Goal: Complete application form

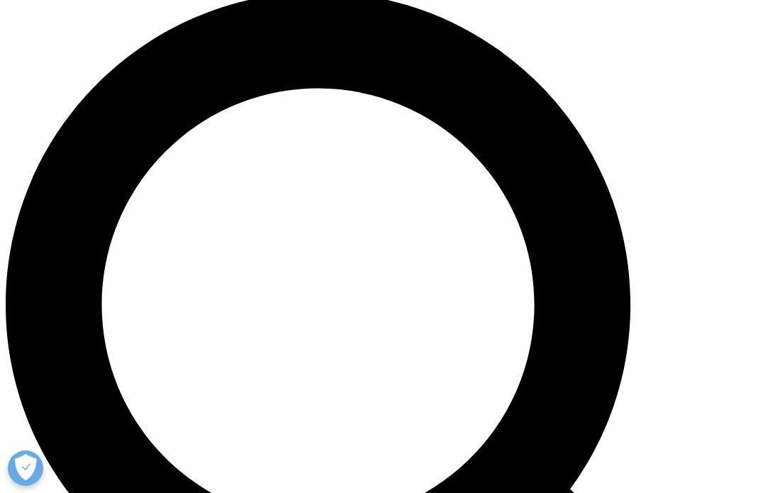
scroll to position [779, 0]
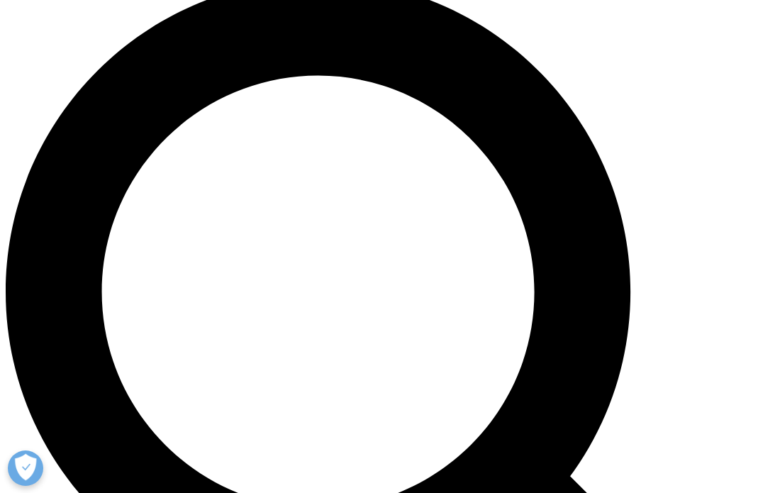
scroll to position [874, 0]
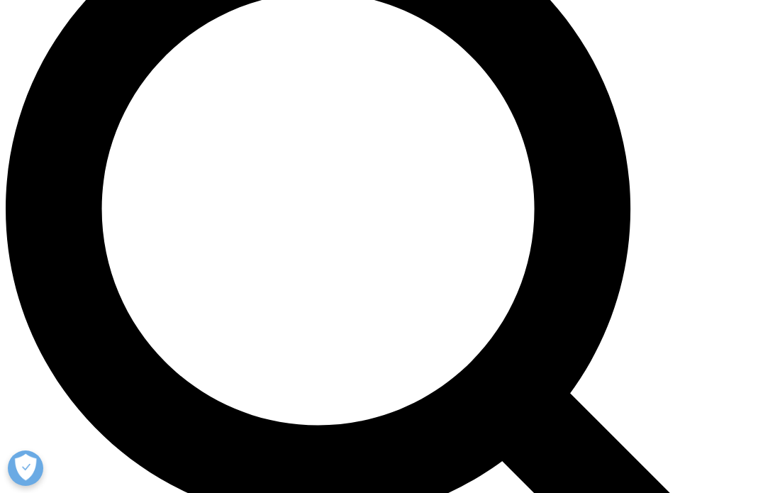
type input "ㅡ"
type input "[PERSON_NAME]"
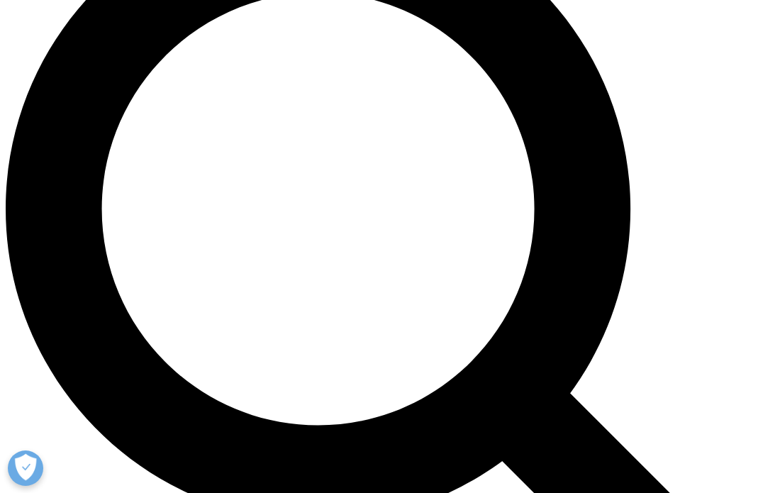
type input "[EMAIL_ADDRESS][DOMAIN_NAME]"
type input "professor"
type input "T"
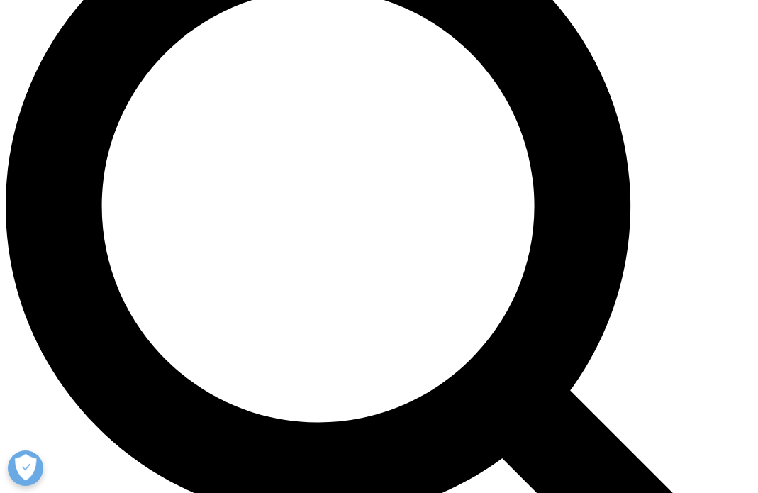
scroll to position [877, 0]
type input "[GEOGRAPHIC_DATA]"
select select "[GEOGRAPHIC_DATA]"
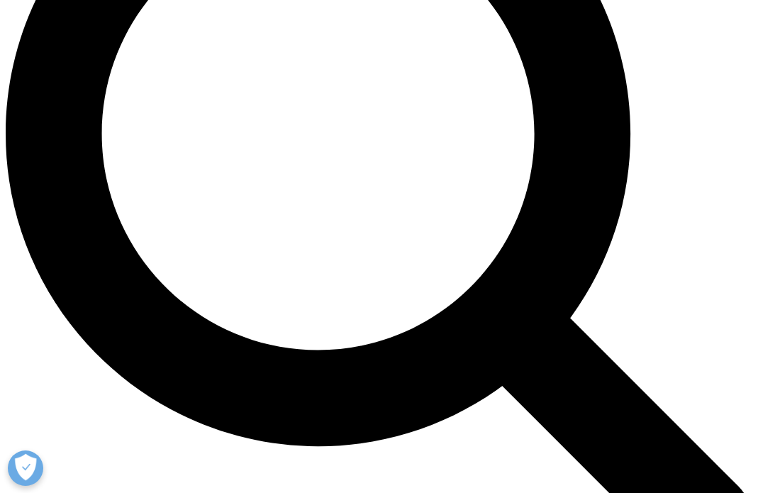
scroll to position [950, 0]
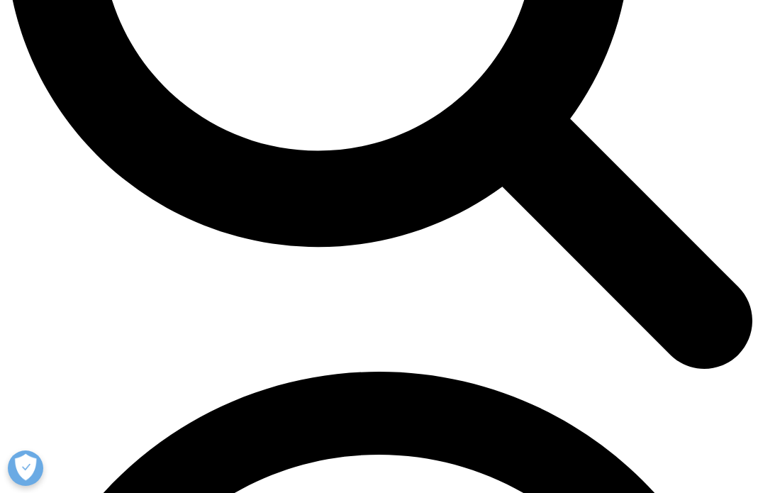
scroll to position [1184, 0]
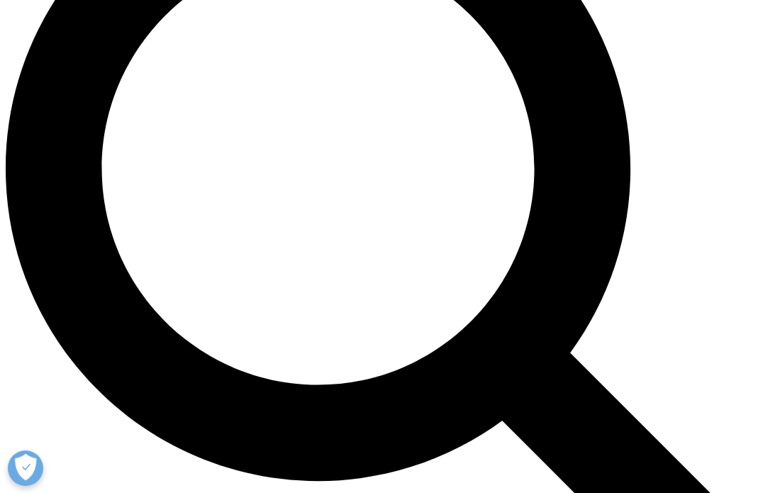
scroll to position [819, 0]
